Goal: Task Accomplishment & Management: Manage account settings

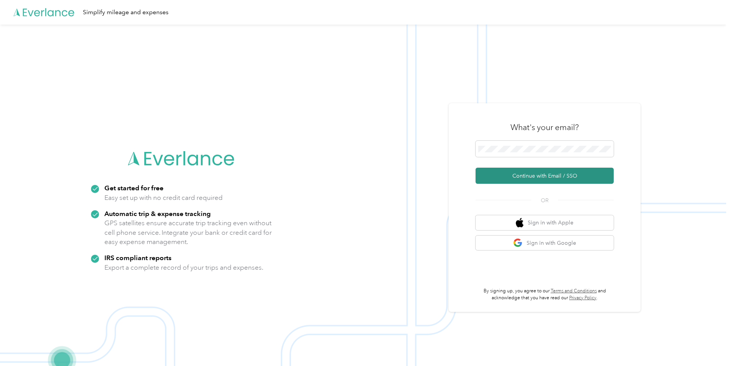
click at [511, 174] on button "Continue with Email / SSO" at bounding box center [545, 176] width 138 height 16
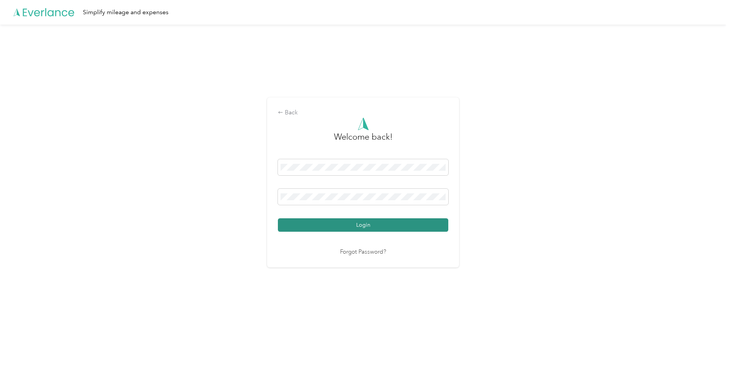
click at [332, 227] on button "Login" at bounding box center [363, 224] width 170 height 13
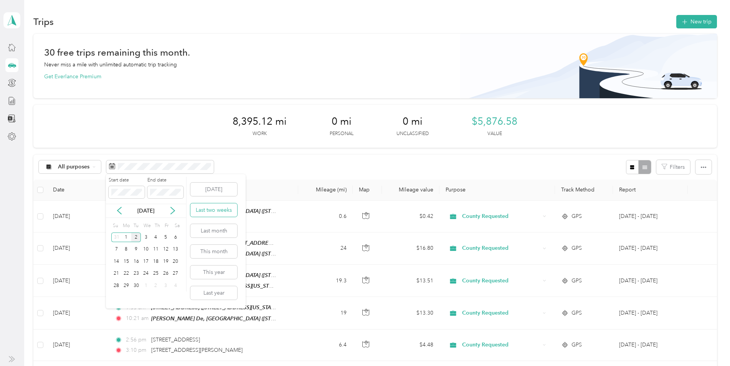
click at [190, 206] on button "Last two weeks" at bounding box center [213, 209] width 47 height 13
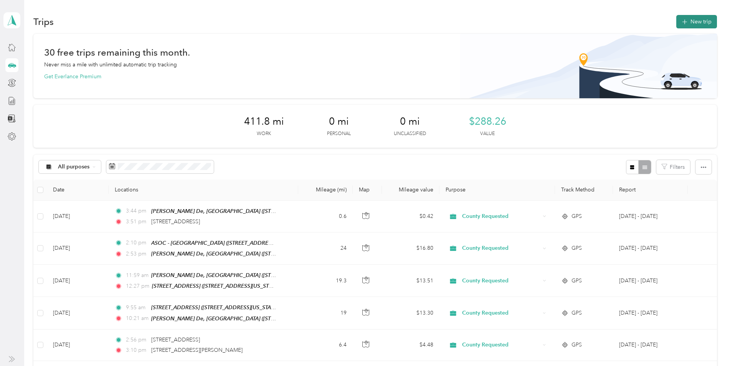
click at [694, 21] on button "New trip" at bounding box center [696, 21] width 41 height 13
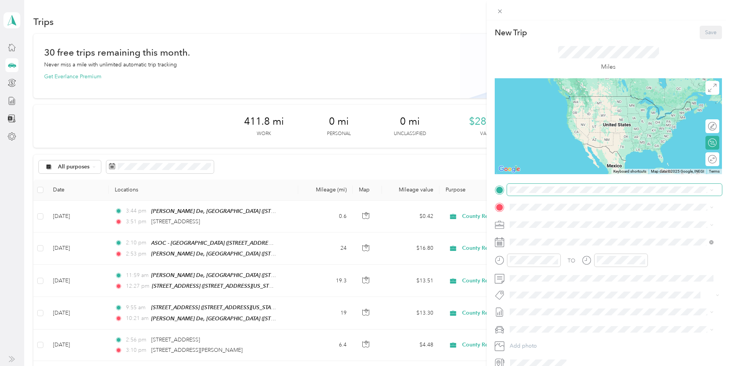
click at [549, 185] on span at bounding box center [614, 190] width 215 height 12
click at [625, 36] on div "New Trip Save" at bounding box center [608, 32] width 227 height 13
drag, startPoint x: 548, startPoint y: 227, endPoint x: 541, endPoint y: 225, distance: 7.3
click at [544, 226] on span "[STREET_ADDRESS][US_STATE]" at bounding box center [562, 229] width 77 height 7
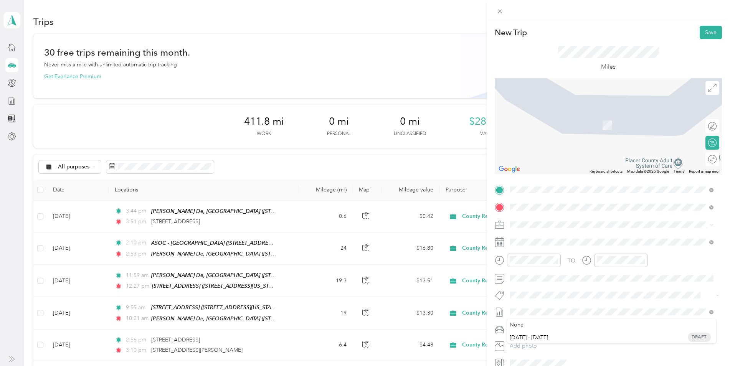
click at [544, 270] on span "[STREET_ADDRESS][US_STATE]" at bounding box center [562, 273] width 77 height 7
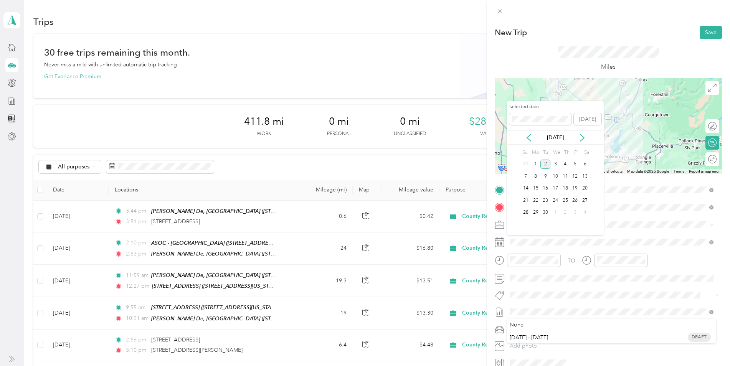
click at [529, 142] on div "[DATE]" at bounding box center [555, 138] width 97 height 14
click at [528, 137] on icon at bounding box center [529, 137] width 4 height 7
click at [573, 214] on div "29" at bounding box center [575, 213] width 10 height 10
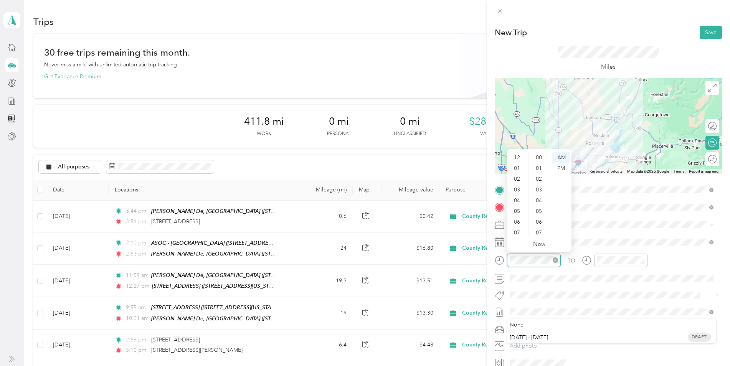
scroll to position [46, 0]
click at [517, 205] on div "09" at bounding box center [518, 208] width 18 height 11
click at [537, 152] on div "12 01 02 03 04 05 06 07 08 09 10 11 00 01 02 03 04 05 06 07 08 09 10 11 12 13 1…" at bounding box center [539, 194] width 64 height 86
click at [539, 153] on div "30" at bounding box center [540, 151] width 18 height 11
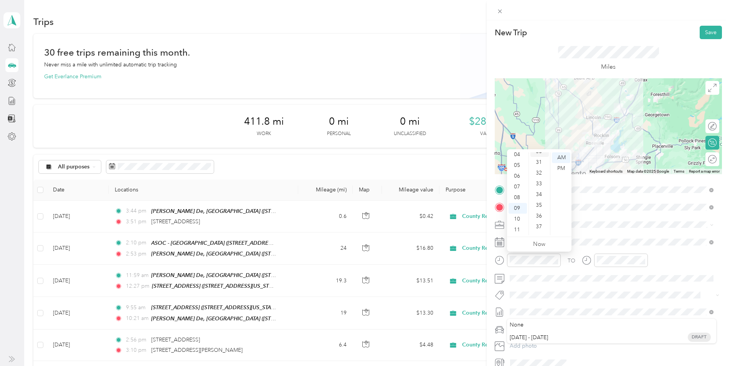
scroll to position [322, 0]
click at [557, 158] on div "AM" at bounding box center [561, 157] width 18 height 11
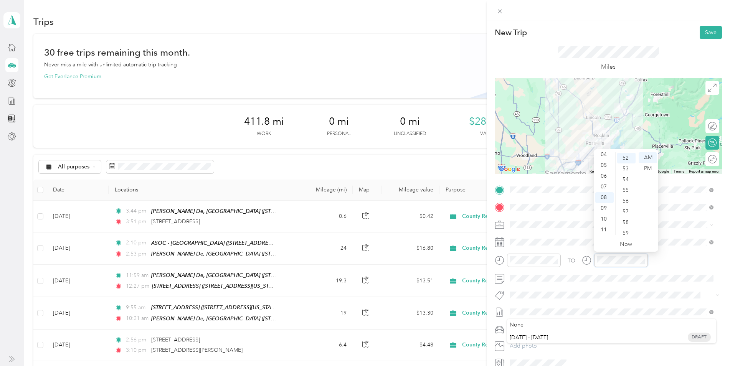
scroll to position [559, 0]
click at [606, 209] on div "09" at bounding box center [604, 208] width 18 height 11
click at [623, 188] on div "55" at bounding box center [626, 190] width 18 height 11
click at [648, 157] on div "AM" at bounding box center [648, 157] width 18 height 11
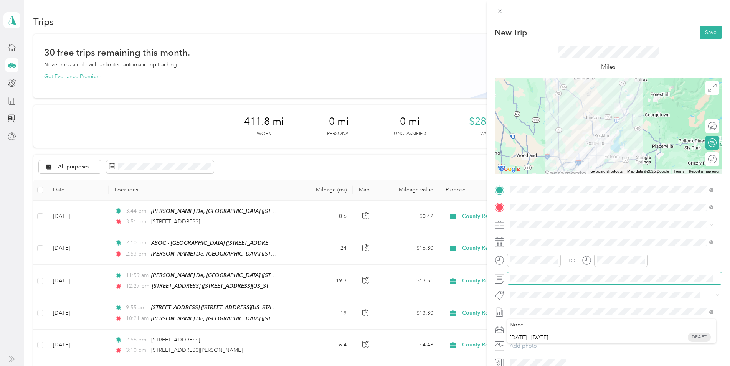
click at [482, 284] on div "New Trip Save This trip cannot be edited because it is either under review, app…" at bounding box center [365, 183] width 730 height 366
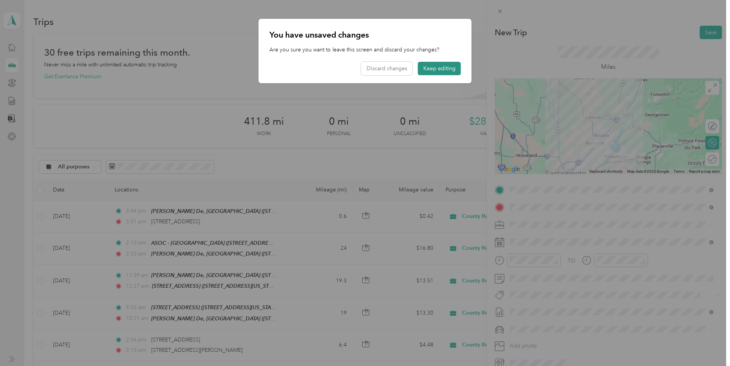
click at [435, 68] on button "Keep editing" at bounding box center [439, 68] width 43 height 13
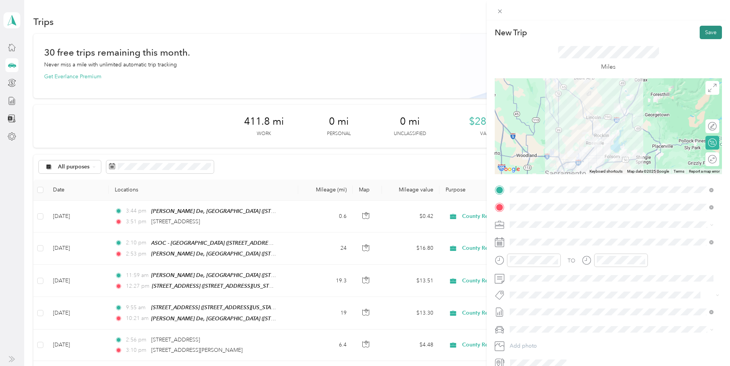
click at [709, 29] on button "Save" at bounding box center [711, 32] width 22 height 13
click at [700, 33] on button "Save" at bounding box center [711, 32] width 22 height 13
drag, startPoint x: 517, startPoint y: 335, endPoint x: 511, endPoint y: 333, distance: 6.2
click at [517, 335] on span "[DATE] - [DATE]" at bounding box center [529, 338] width 38 height 8
click at [713, 40] on icon at bounding box center [713, 39] width 3 height 3
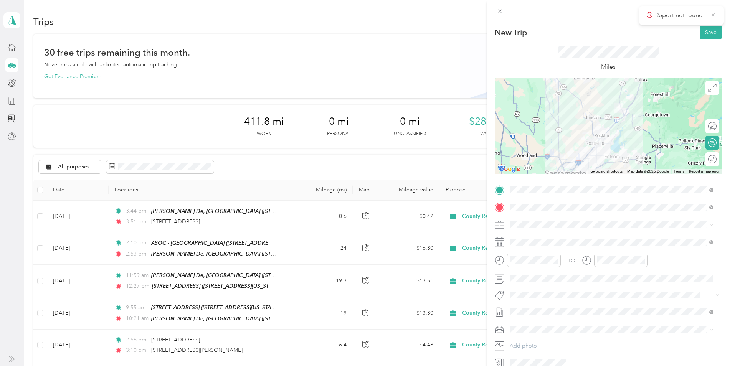
click at [712, 13] on icon at bounding box center [714, 15] width 6 height 7
click at [711, 38] on button "Save" at bounding box center [711, 32] width 22 height 13
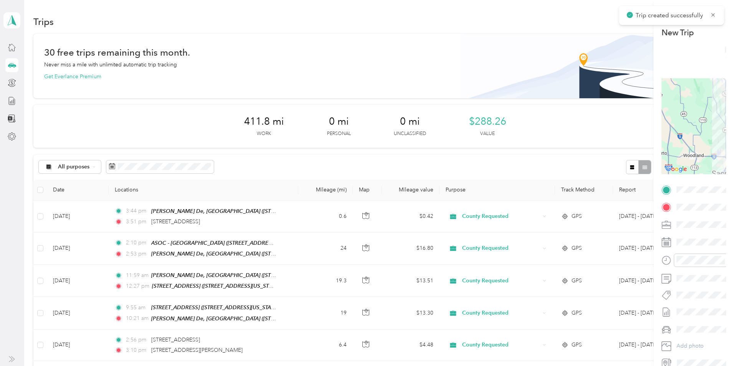
click at [709, 37] on div at bounding box center [365, 183] width 730 height 366
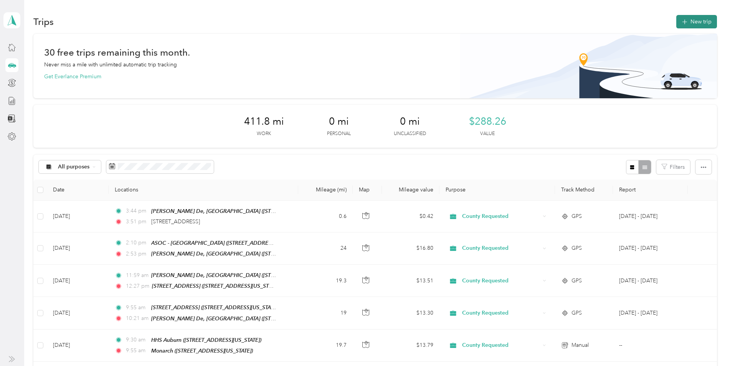
click at [703, 24] on button "New trip" at bounding box center [696, 21] width 41 height 13
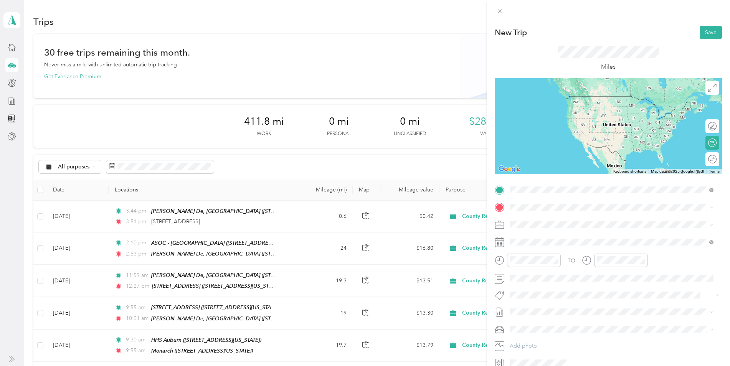
click at [549, 259] on div "Monarch [STREET_ADDRESS][US_STATE]" at bounding box center [562, 252] width 77 height 16
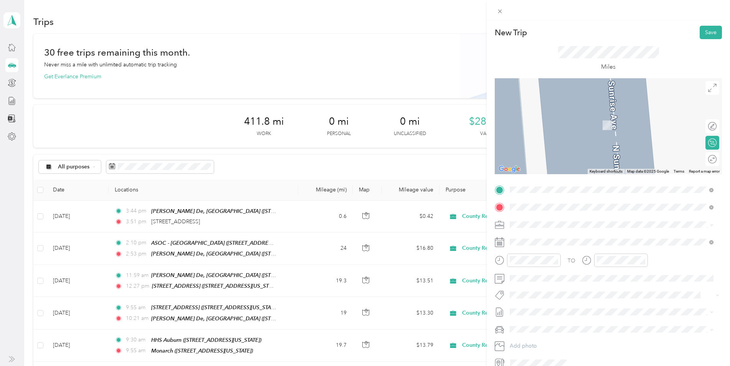
click at [532, 246] on span "[STREET_ADDRESS][US_STATE]" at bounding box center [562, 246] width 77 height 7
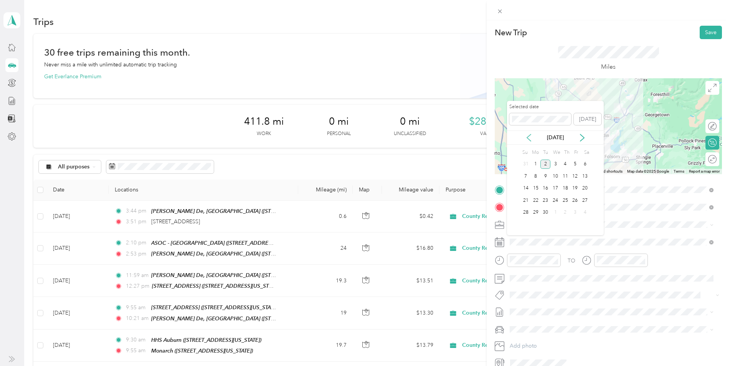
click at [529, 137] on icon at bounding box center [529, 138] width 8 height 8
click at [574, 215] on div "29" at bounding box center [575, 213] width 10 height 10
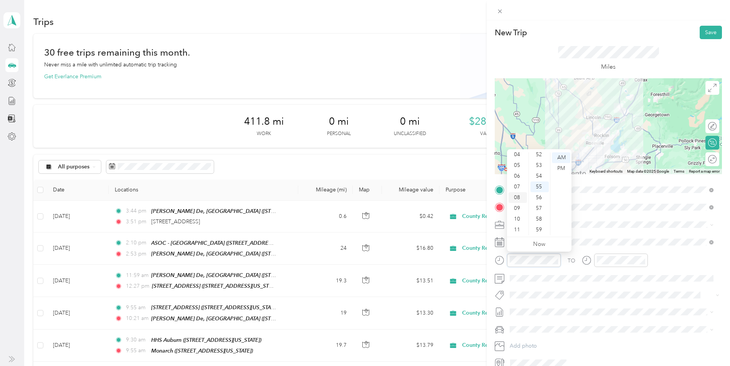
scroll to position [0, 0]
click at [517, 160] on div "12" at bounding box center [518, 157] width 18 height 11
click at [539, 186] on div "30" at bounding box center [540, 187] width 18 height 11
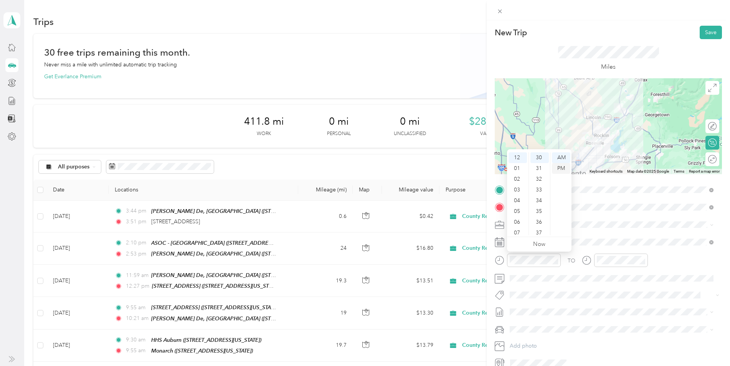
click at [562, 166] on div "PM" at bounding box center [561, 168] width 18 height 11
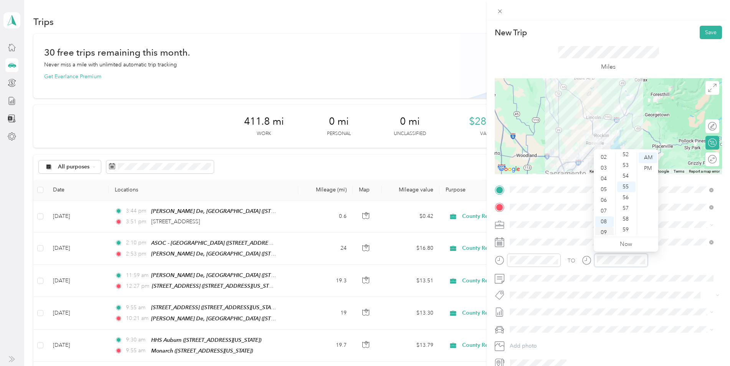
scroll to position [0, 0]
click at [603, 150] on div "12 01 02 03 04 05 06 07 08 09 10 11 00 01 02 03 04 05 06 07 08 09 10 11 12 13 1…" at bounding box center [626, 193] width 64 height 88
click at [625, 186] on div "55" at bounding box center [626, 187] width 18 height 11
click at [606, 157] on div "12" at bounding box center [604, 157] width 18 height 11
click at [626, 184] on div "55" at bounding box center [626, 187] width 18 height 11
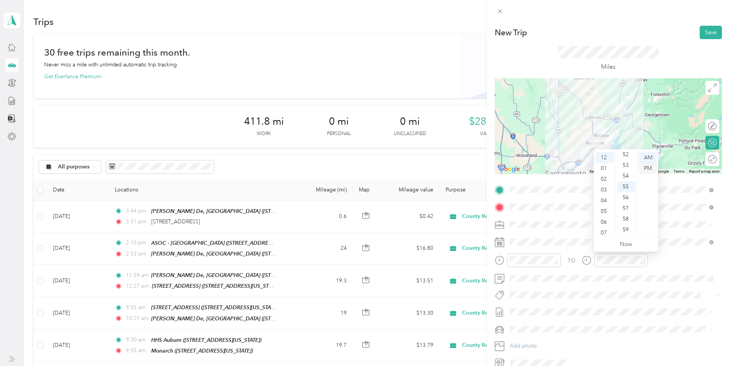
click at [650, 169] on div "PM" at bounding box center [648, 168] width 18 height 11
click at [701, 33] on button "Save" at bounding box center [711, 32] width 22 height 13
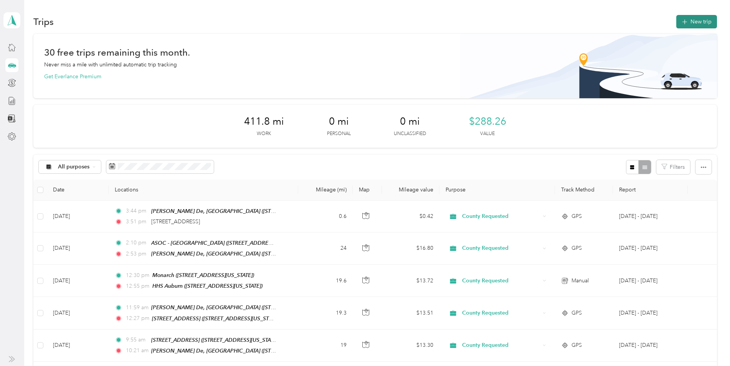
click at [699, 23] on button "New trip" at bounding box center [696, 21] width 41 height 13
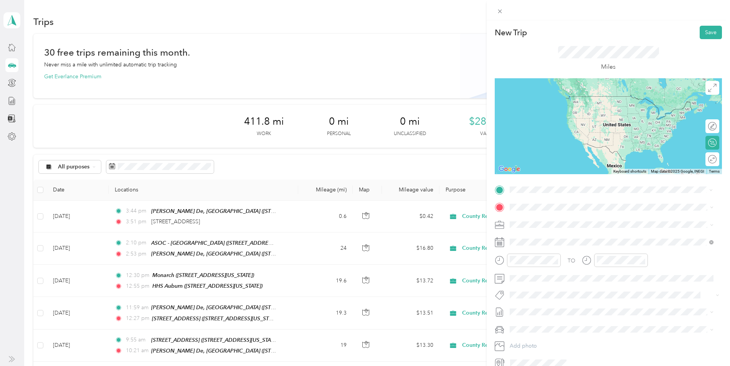
click at [543, 228] on span "[STREET_ADDRESS][US_STATE]" at bounding box center [562, 229] width 77 height 7
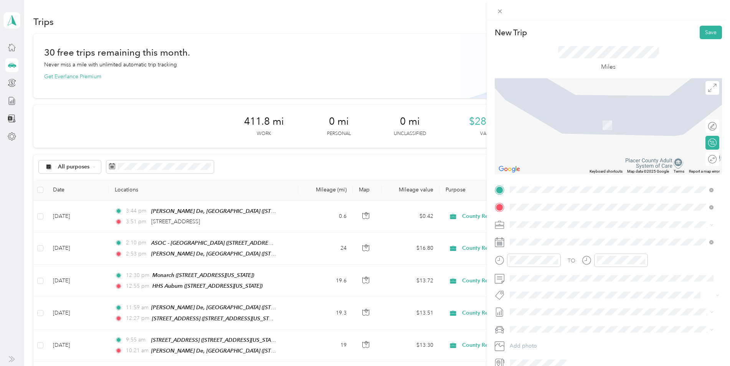
click at [534, 240] on strong "Serenity" at bounding box center [534, 237] width 20 height 7
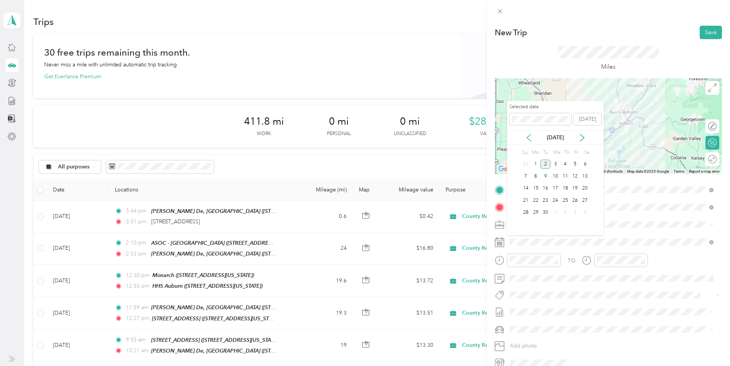
click at [530, 136] on icon at bounding box center [529, 138] width 8 height 8
click at [573, 215] on div "29" at bounding box center [575, 213] width 10 height 10
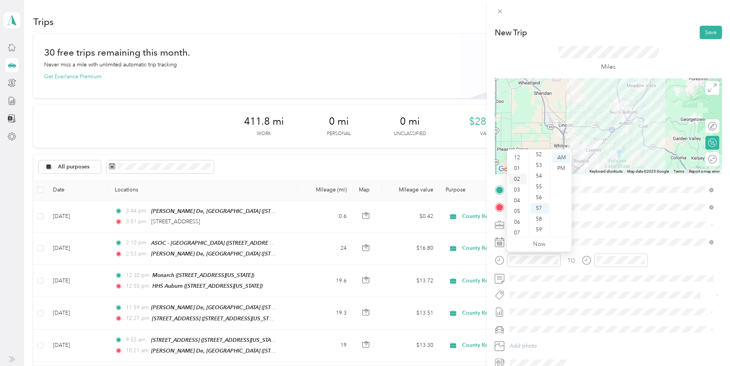
click at [516, 178] on div "02" at bounding box center [518, 179] width 18 height 11
click at [538, 228] on div "10" at bounding box center [540, 226] width 18 height 11
click at [560, 167] on div "PM" at bounding box center [561, 168] width 18 height 11
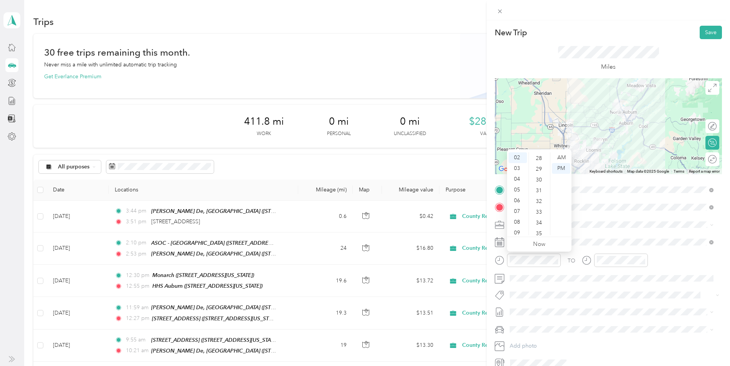
scroll to position [338, 0]
click at [537, 171] on div "33" at bounding box center [540, 174] width 18 height 11
click at [563, 164] on div "PM" at bounding box center [561, 168] width 18 height 11
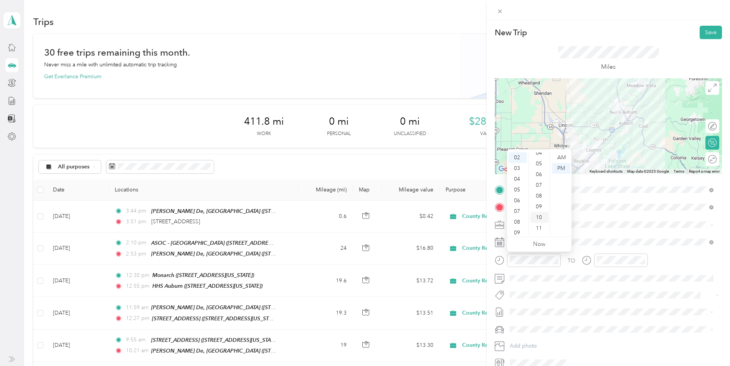
click at [542, 216] on div "10" at bounding box center [540, 217] width 18 height 11
click at [560, 172] on div "PM" at bounding box center [561, 168] width 18 height 11
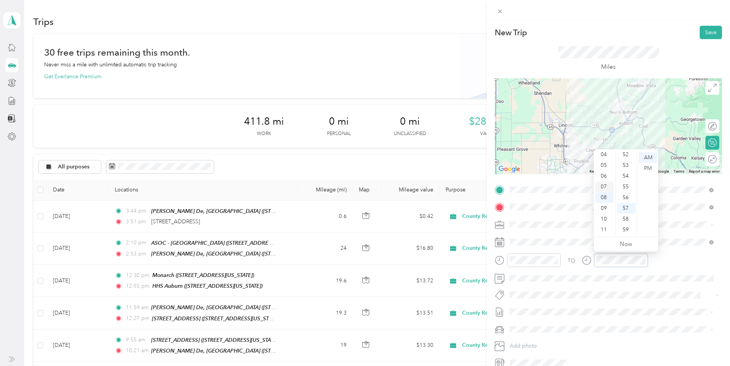
scroll to position [0, 0]
click at [606, 179] on div "02" at bounding box center [604, 179] width 18 height 11
click at [627, 178] on div "33" at bounding box center [626, 180] width 18 height 11
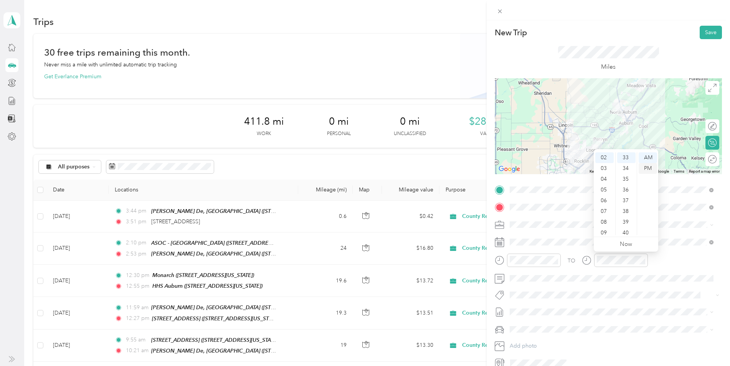
click at [648, 168] on div "PM" at bounding box center [648, 168] width 18 height 11
click at [702, 29] on button "Save" at bounding box center [711, 32] width 22 height 13
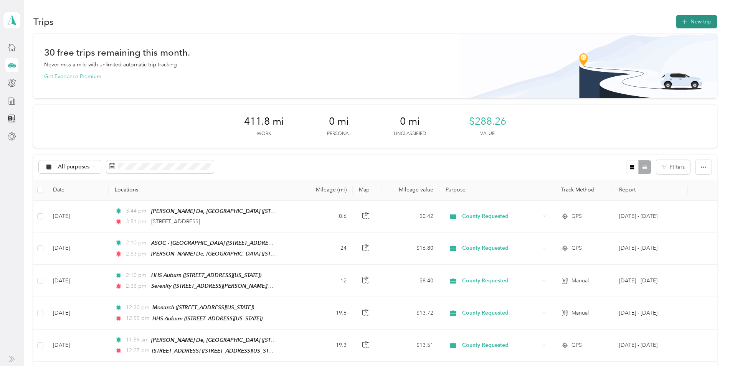
click at [698, 23] on button "New trip" at bounding box center [696, 21] width 41 height 13
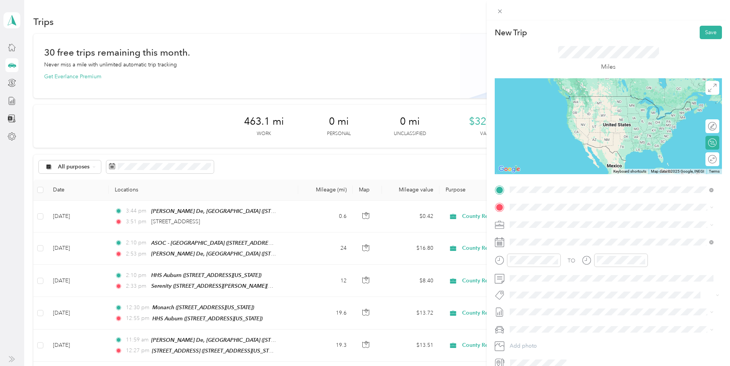
click at [529, 218] on strong "Serenity" at bounding box center [534, 220] width 20 height 7
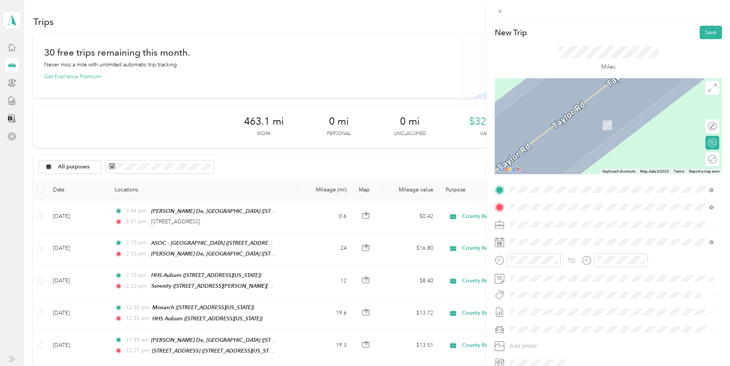
click at [543, 245] on span "[STREET_ADDRESS][PERSON_NAME][US_STATE]" at bounding box center [583, 246] width 119 height 7
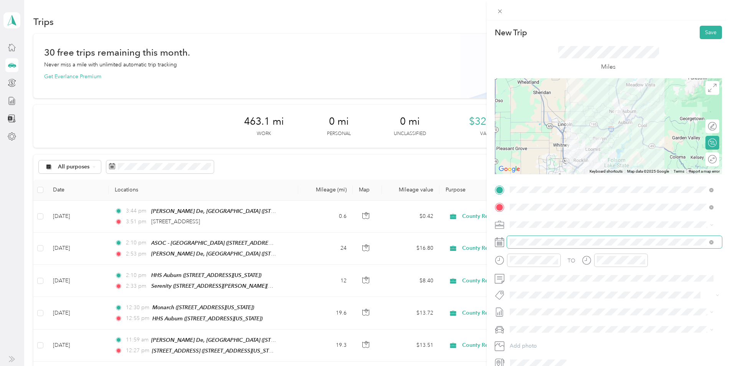
click at [527, 246] on span at bounding box center [614, 242] width 215 height 12
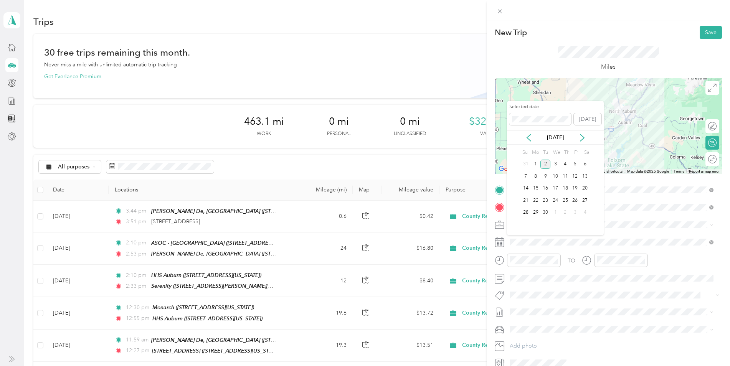
click at [529, 131] on div "[DATE]" at bounding box center [555, 138] width 97 height 14
click at [529, 142] on div "[DATE]" at bounding box center [555, 138] width 97 height 14
click at [528, 140] on icon at bounding box center [529, 138] width 8 height 8
click at [576, 214] on div "29" at bounding box center [575, 213] width 10 height 10
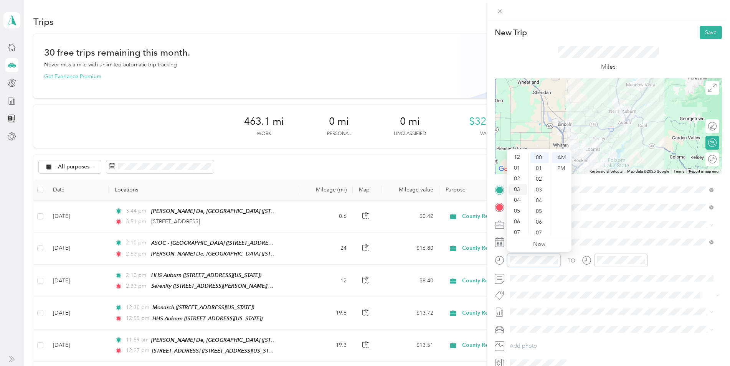
scroll to position [0, 0]
click at [518, 177] on div "02" at bounding box center [518, 179] width 18 height 11
click at [538, 203] on div "33" at bounding box center [540, 205] width 18 height 11
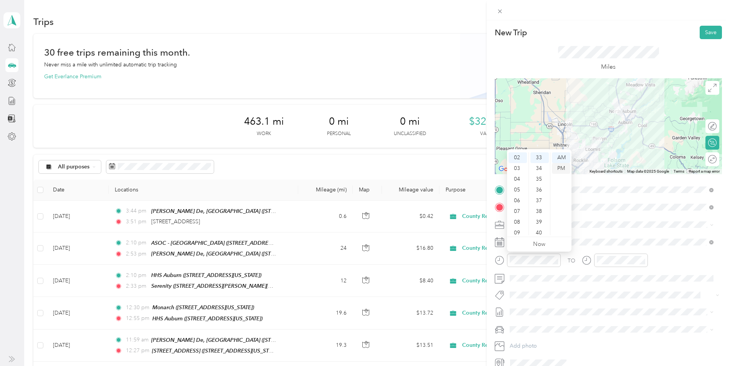
click at [561, 167] on div "PM" at bounding box center [561, 168] width 18 height 11
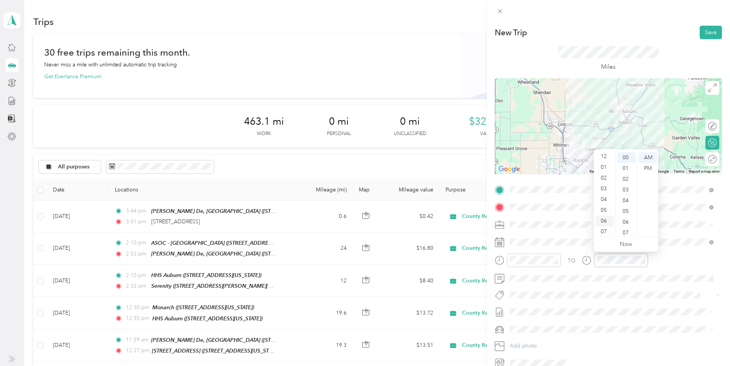
scroll to position [0, 0]
click at [607, 181] on div "02" at bounding box center [604, 179] width 18 height 11
click at [627, 185] on div "55" at bounding box center [626, 187] width 18 height 11
drag, startPoint x: 648, startPoint y: 167, endPoint x: 622, endPoint y: 193, distance: 37.2
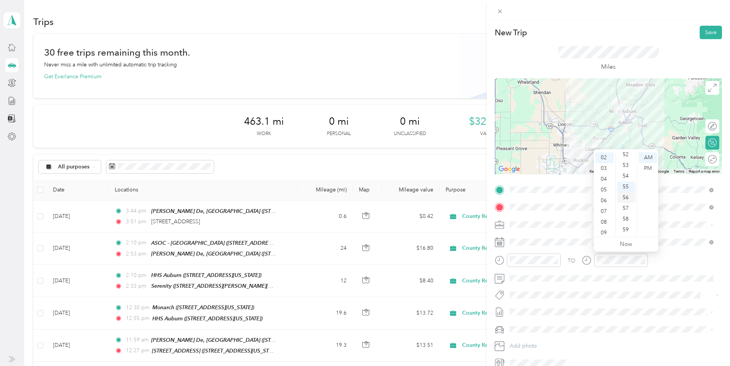
click at [648, 167] on div "PM" at bounding box center [648, 168] width 18 height 11
click at [707, 32] on button "Save" at bounding box center [711, 32] width 22 height 13
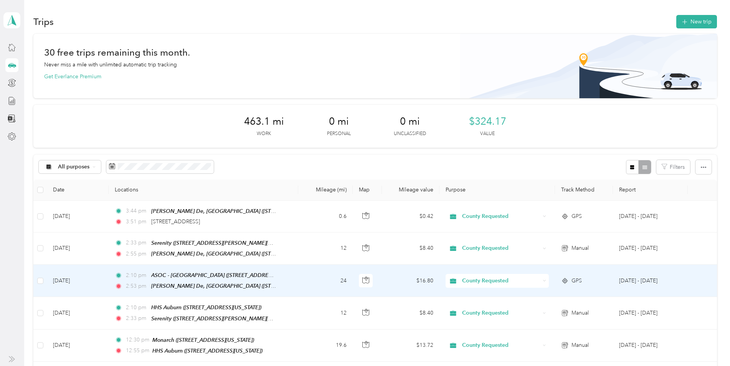
click at [301, 279] on td "24" at bounding box center [325, 281] width 55 height 32
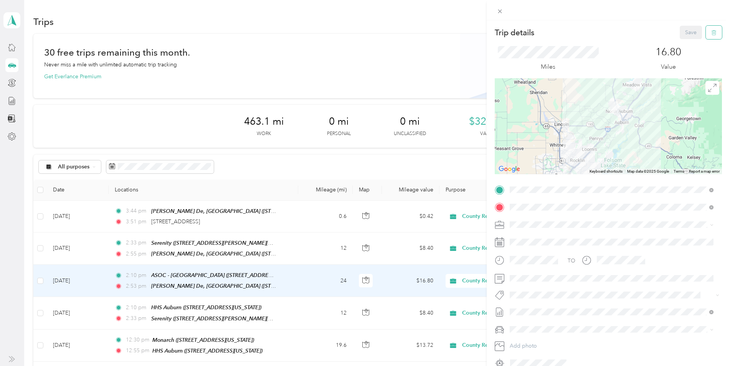
click at [706, 37] on button "button" at bounding box center [714, 32] width 16 height 13
click at [686, 39] on button "Yes" at bounding box center [685, 42] width 15 height 12
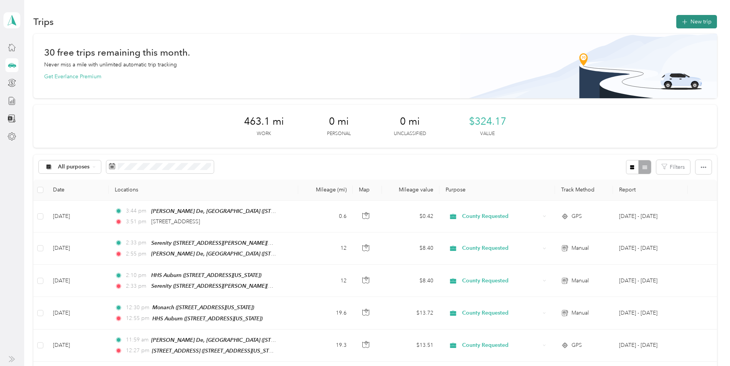
click at [706, 20] on button "New trip" at bounding box center [696, 21] width 41 height 13
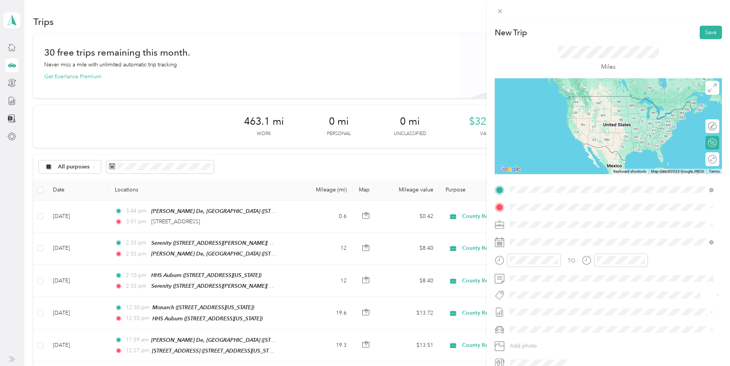
click at [537, 223] on strong "[PERSON_NAME] De, [GEOGRAPHIC_DATA]" at bounding box center [581, 220] width 114 height 7
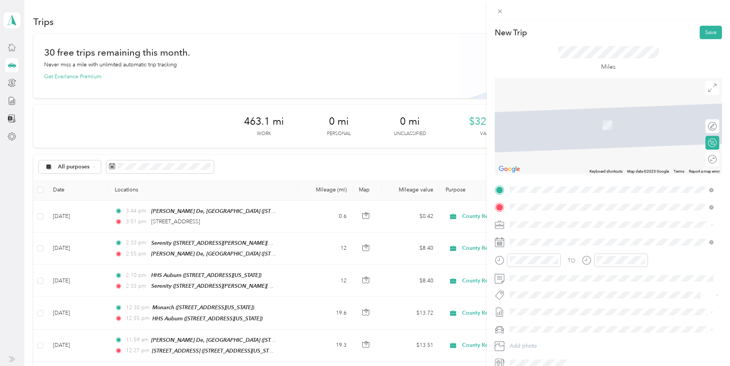
click at [537, 246] on span "[STREET_ADDRESS][PERSON_NAME][PERSON_NAME]" at bounding box center [591, 246] width 134 height 7
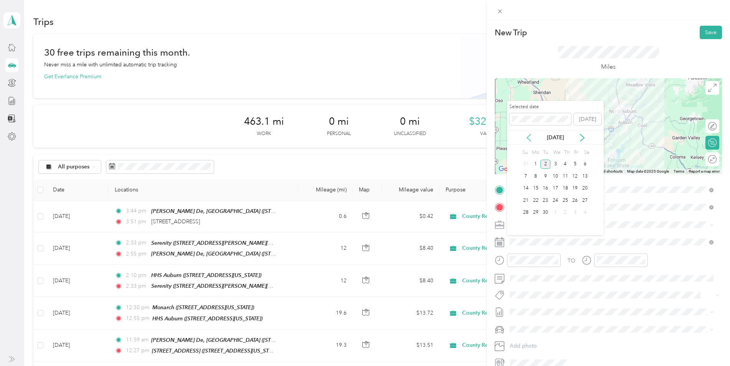
click at [529, 139] on icon at bounding box center [529, 137] width 4 height 7
click at [576, 212] on div "29" at bounding box center [575, 213] width 10 height 10
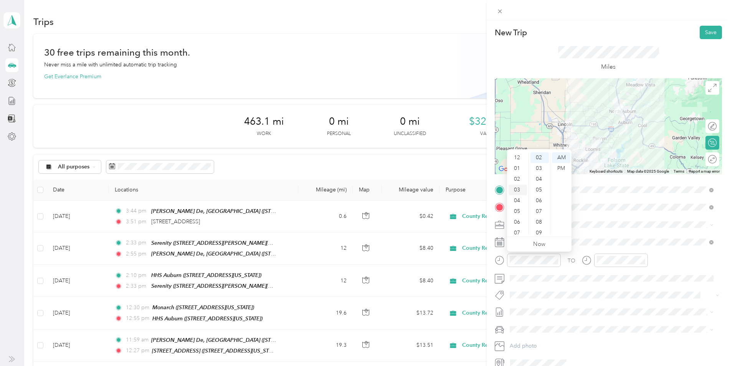
click at [516, 185] on div "03" at bounding box center [518, 190] width 18 height 11
click at [539, 208] on div "44" at bounding box center [540, 208] width 18 height 11
click at [560, 170] on div "PM" at bounding box center [561, 168] width 18 height 11
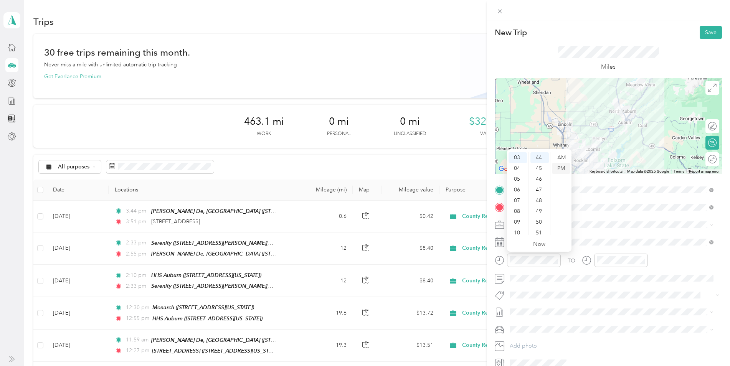
click at [565, 164] on div "PM" at bounding box center [561, 168] width 18 height 11
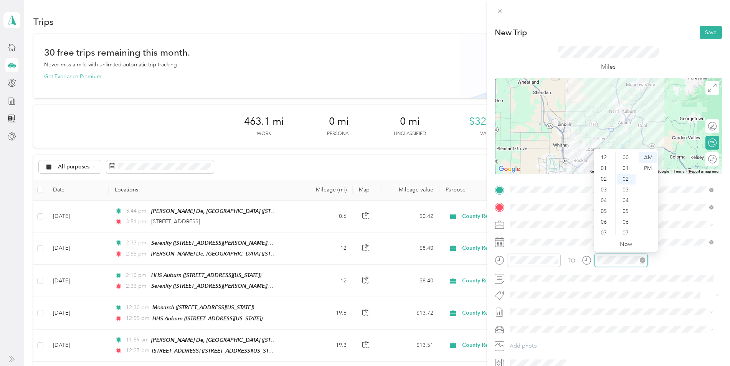
scroll to position [46, 0]
click at [605, 156] on div "04" at bounding box center [604, 154] width 18 height 11
click at [626, 208] on div "07" at bounding box center [626, 211] width 18 height 11
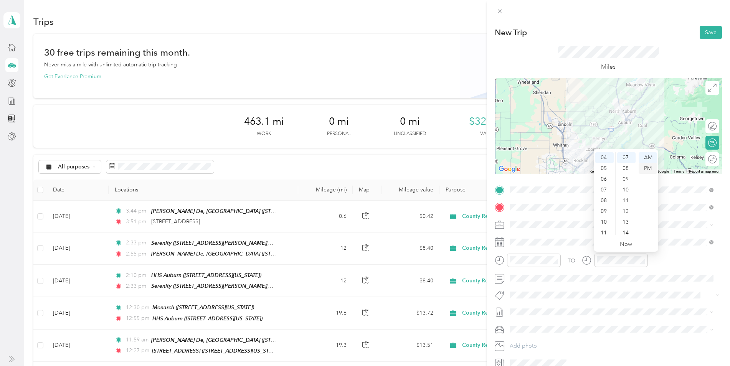
click at [646, 170] on div "PM" at bounding box center [648, 168] width 18 height 11
click at [700, 36] on button "Save" at bounding box center [711, 32] width 22 height 13
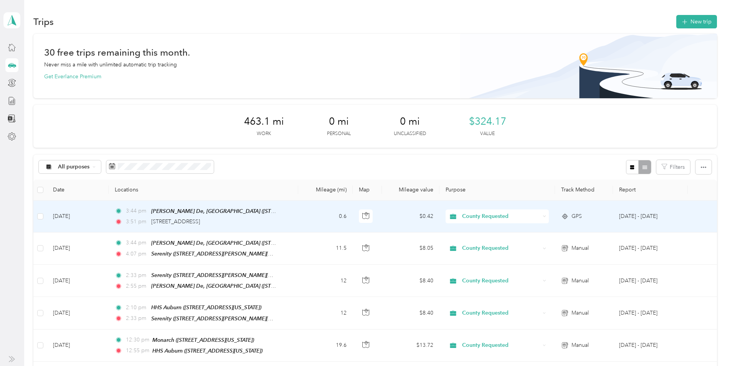
click at [294, 217] on td "3:44 pm [PERSON_NAME] De, [GEOGRAPHIC_DATA] ([STREET_ADDRESS][PERSON_NAME][US_S…" at bounding box center [204, 217] width 190 height 32
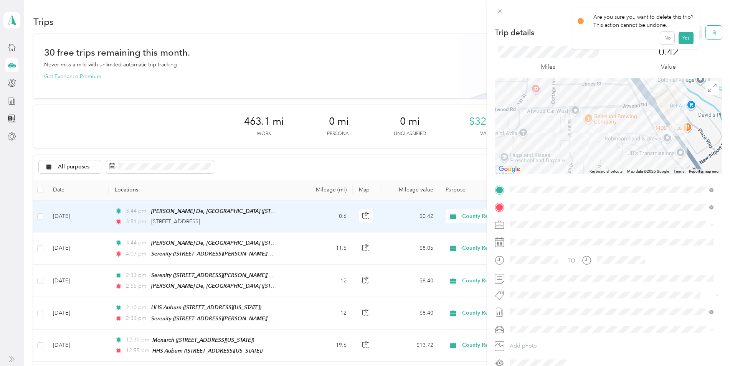
click at [706, 37] on button "button" at bounding box center [714, 32] width 16 height 13
click at [688, 43] on button "Yes" at bounding box center [685, 42] width 15 height 12
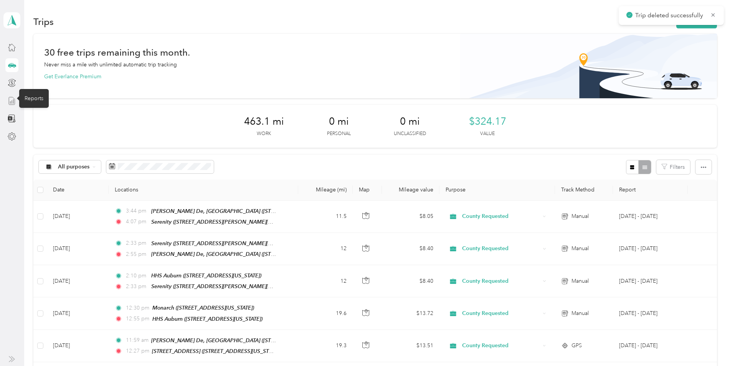
drag, startPoint x: 14, startPoint y: 99, endPoint x: 3, endPoint y: 98, distance: 11.2
click at [14, 99] on icon at bounding box center [12, 101] width 8 height 8
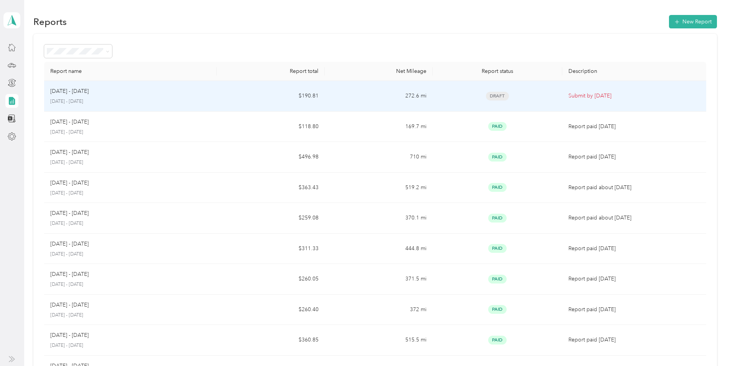
click at [224, 93] on td "$190.81" at bounding box center [271, 96] width 108 height 31
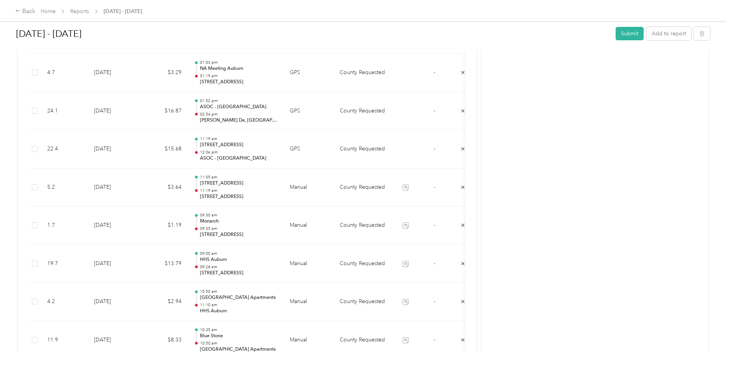
scroll to position [576, 0]
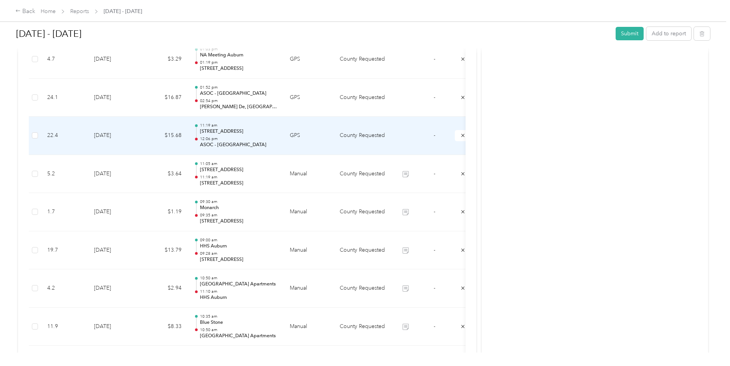
click at [402, 131] on td at bounding box center [405, 136] width 29 height 38
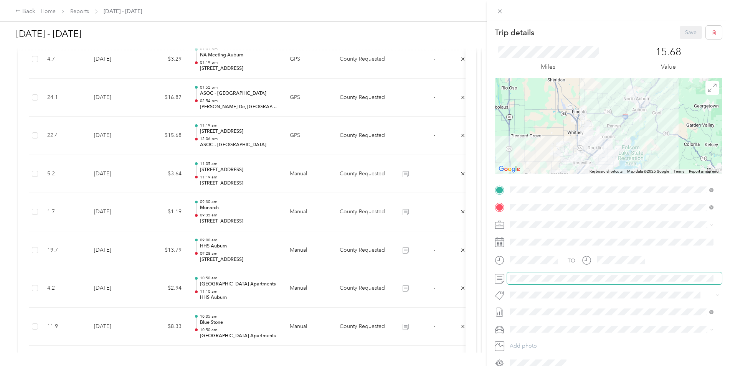
click at [553, 283] on span at bounding box center [614, 279] width 215 height 12
click at [680, 33] on button "Save" at bounding box center [691, 32] width 22 height 13
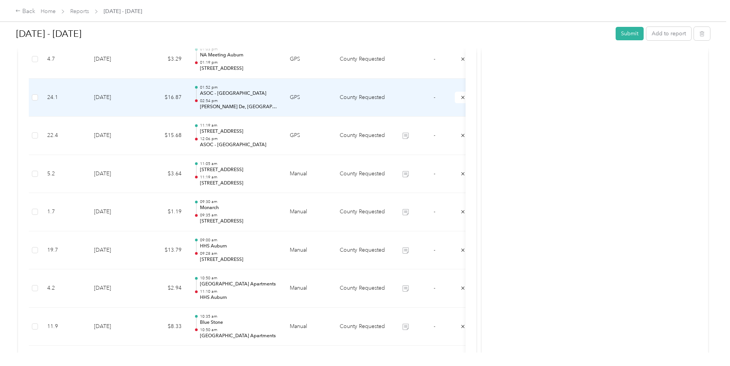
click at [324, 101] on td "GPS" at bounding box center [309, 98] width 50 height 38
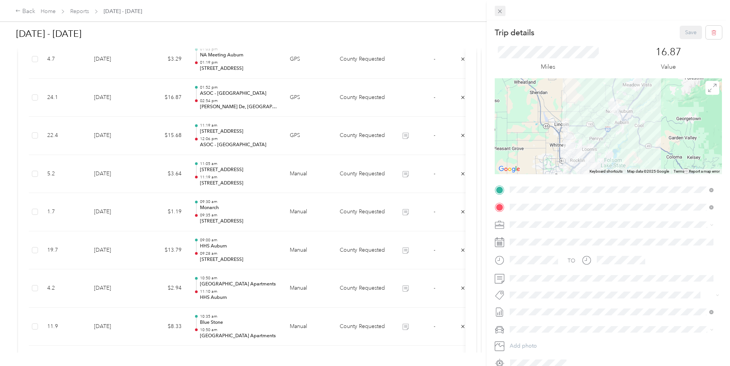
click at [503, 10] on icon at bounding box center [500, 11] width 7 height 7
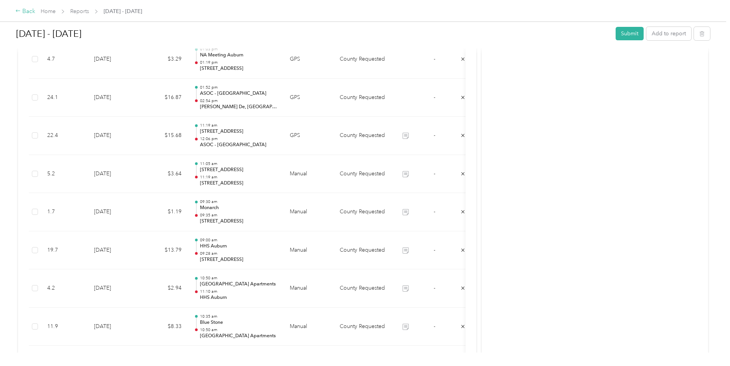
click at [23, 12] on div "Back" at bounding box center [25, 11] width 20 height 9
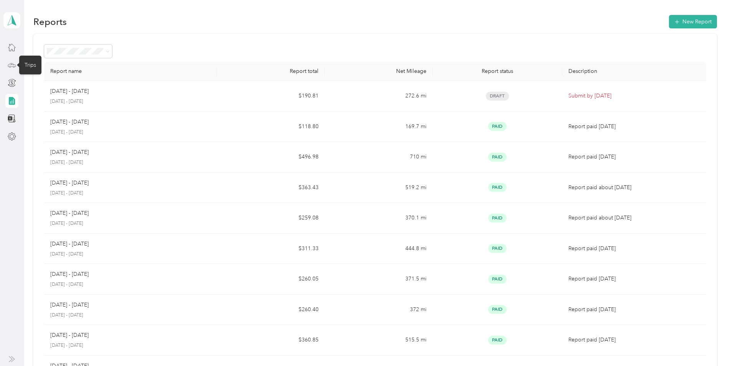
click at [11, 67] on circle at bounding box center [10, 67] width 2 height 2
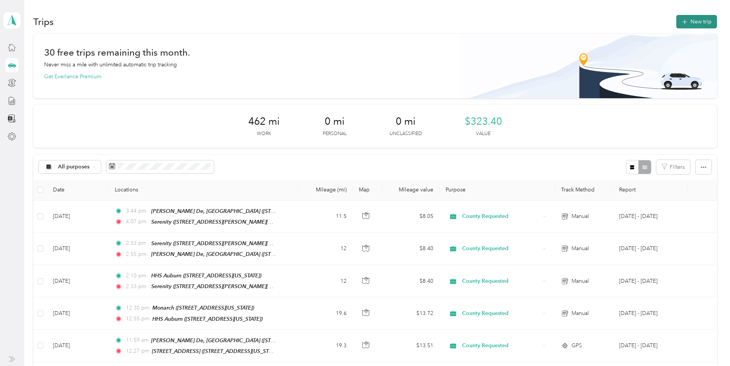
click at [702, 21] on button "New trip" at bounding box center [696, 21] width 41 height 13
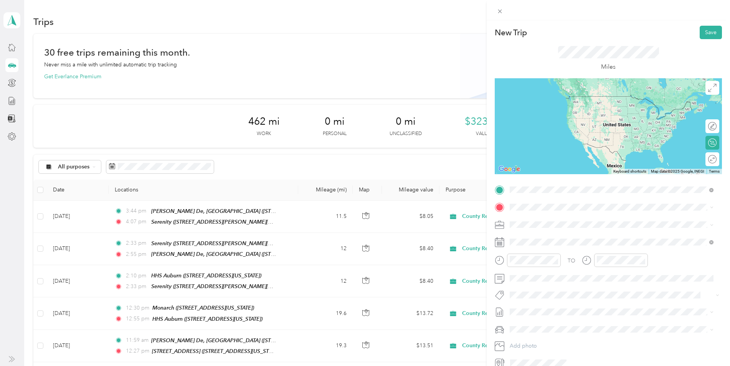
click at [550, 226] on span "[STREET_ADDRESS][PERSON_NAME][US_STATE]" at bounding box center [583, 229] width 119 height 7
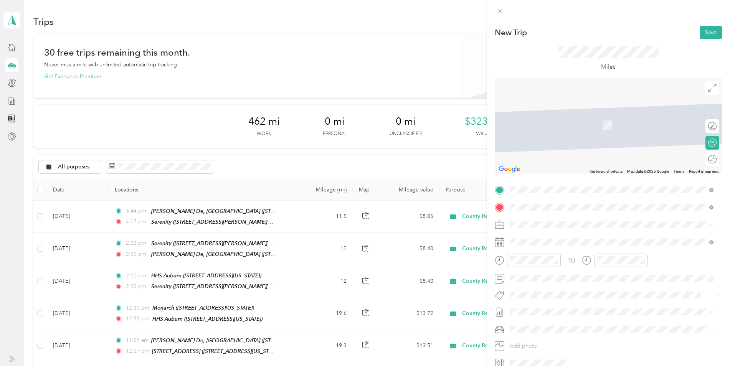
click at [550, 243] on span "[STREET_ADDRESS][US_STATE]" at bounding box center [562, 246] width 77 height 7
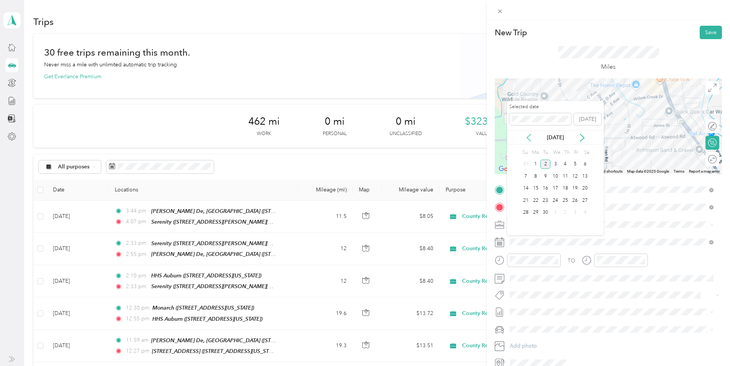
click at [530, 137] on icon at bounding box center [529, 138] width 8 height 8
click at [556, 215] on div "27" at bounding box center [555, 213] width 10 height 10
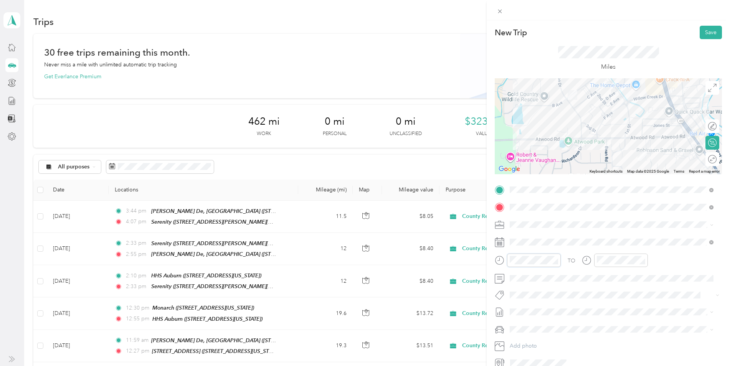
click at [500, 259] on div at bounding box center [528, 260] width 66 height 13
click at [516, 182] on div "03" at bounding box center [518, 182] width 18 height 11
click at [539, 151] on div "12 01 02 03 04 05 06 07 08 09 10 11 00 01 02 03 04 05 06 07 08 09 10 11 12 13 1…" at bounding box center [539, 194] width 64 height 86
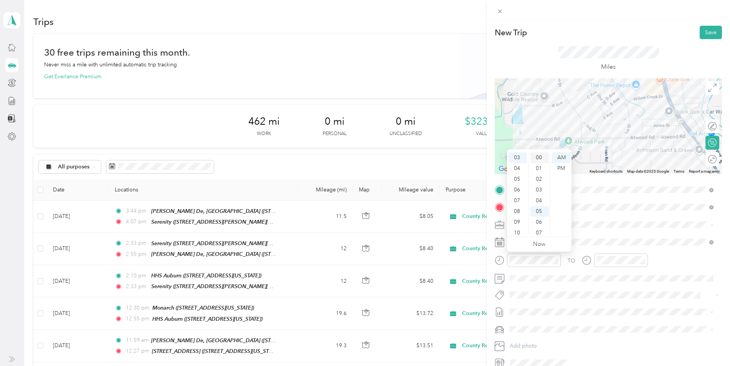
click at [539, 153] on div "00" at bounding box center [540, 157] width 18 height 11
click at [566, 169] on div "PM" at bounding box center [561, 168] width 18 height 11
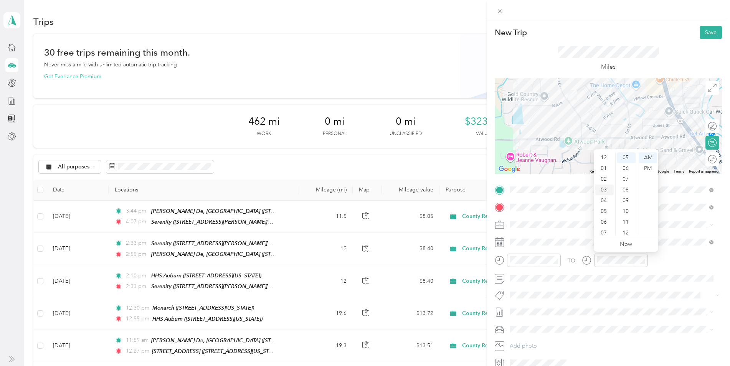
click at [605, 187] on div "03" at bounding box center [604, 190] width 18 height 11
click at [623, 177] on div "07" at bounding box center [626, 179] width 18 height 11
click at [646, 168] on div "PM" at bounding box center [648, 168] width 18 height 11
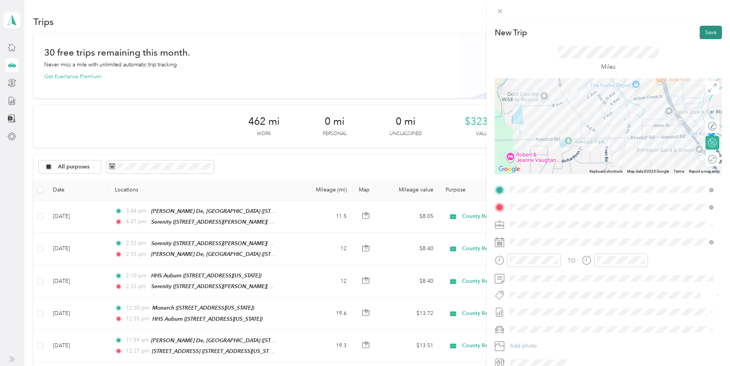
click at [700, 29] on button "Save" at bounding box center [711, 32] width 22 height 13
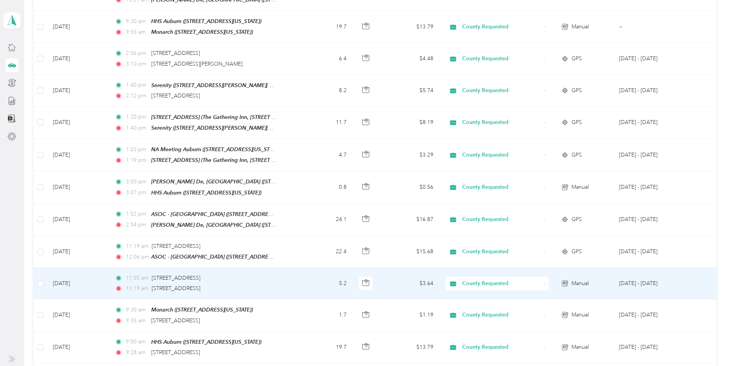
scroll to position [499, 0]
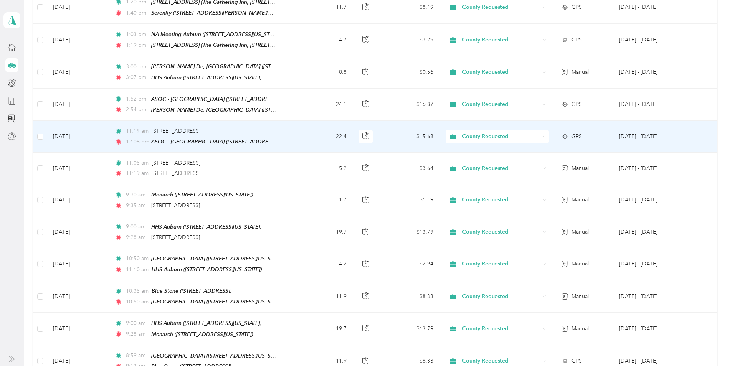
click at [316, 127] on td "22.4" at bounding box center [325, 137] width 55 height 32
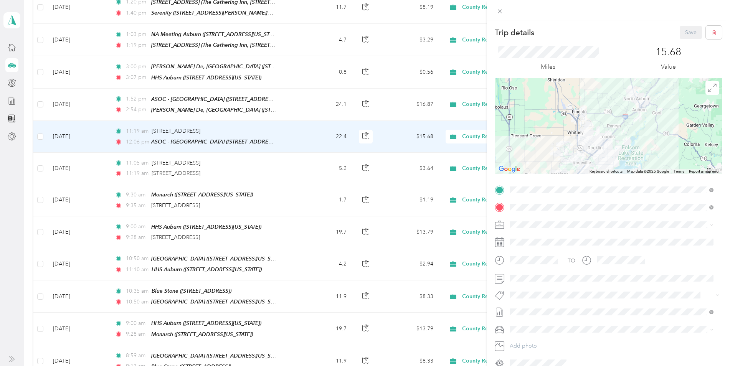
click at [303, 89] on div "Trip details Save This trip cannot be edited because it is either under review,…" at bounding box center [365, 183] width 730 height 366
